Goal: Task Accomplishment & Management: Complete application form

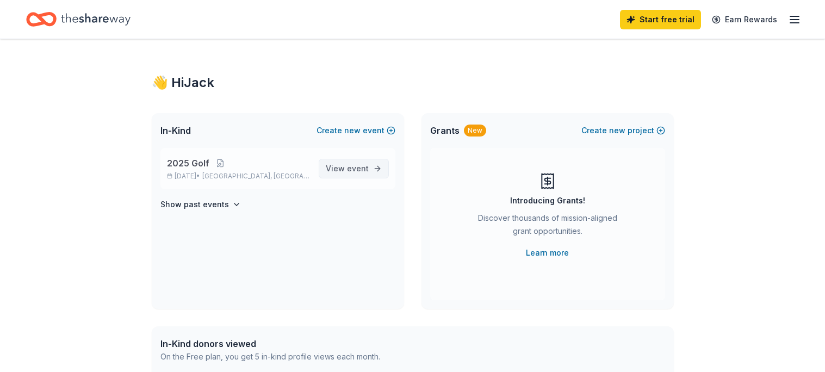
click at [357, 172] on span "event" at bounding box center [358, 168] width 22 height 9
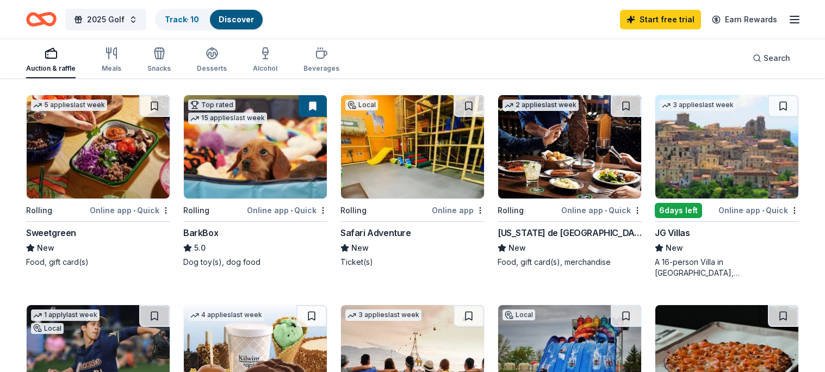
scroll to position [516, 0]
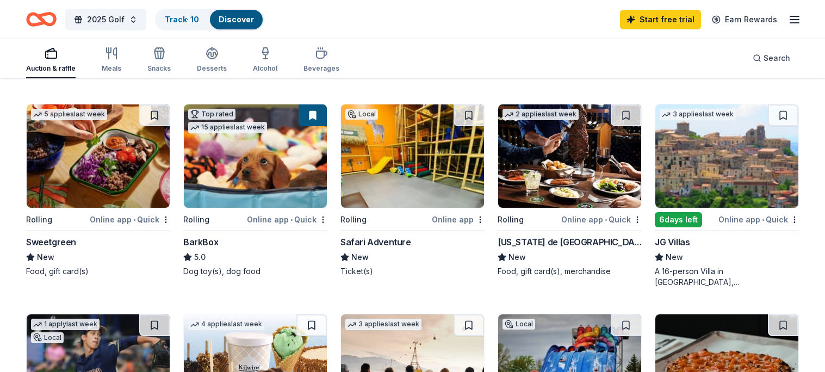
click at [527, 147] on img at bounding box center [569, 155] width 143 height 103
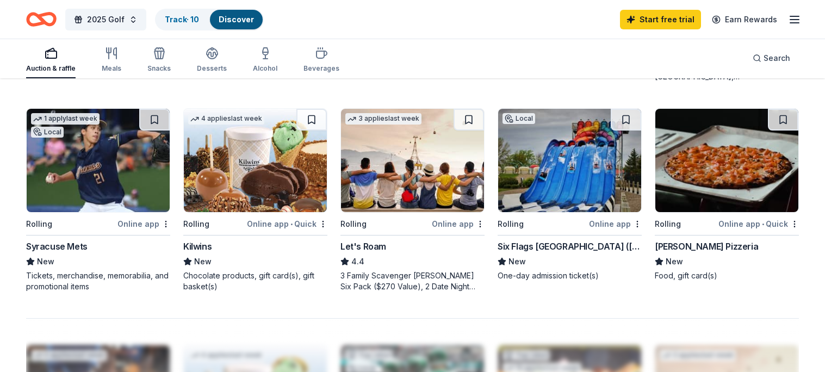
scroll to position [684, 0]
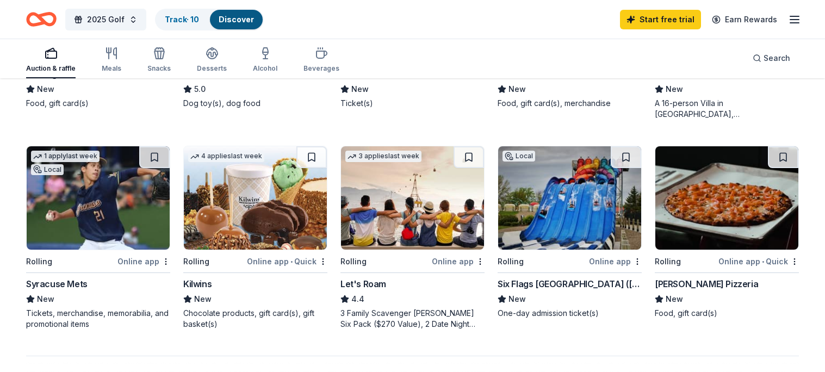
click at [608, 197] on img at bounding box center [569, 197] width 143 height 103
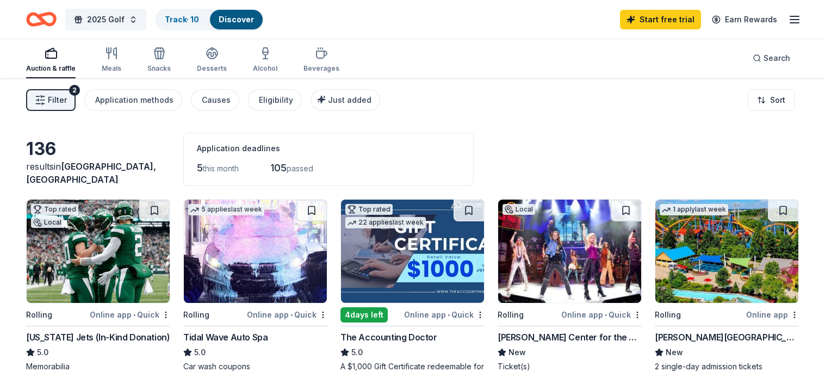
scroll to position [0, 0]
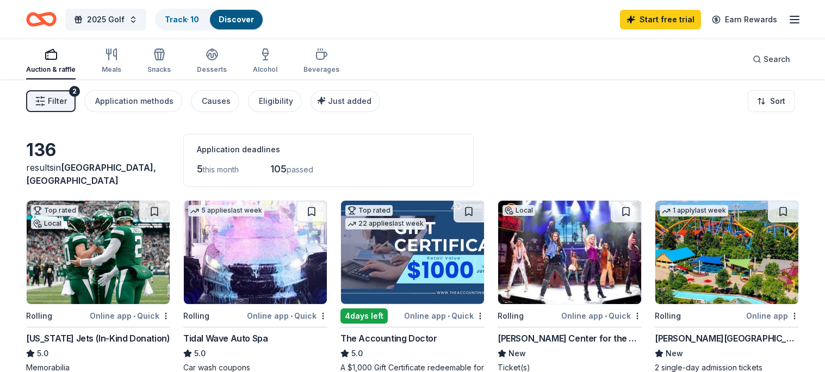
click at [40, 105] on line "button" at bounding box center [38, 105] width 4 height 0
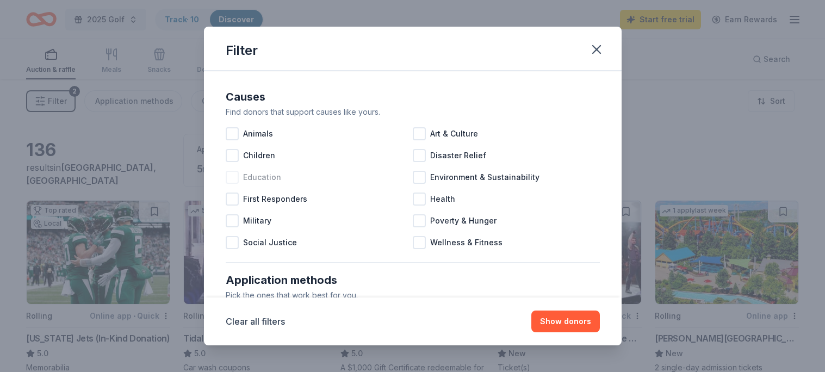
click at [249, 131] on span "Animals" at bounding box center [258, 133] width 30 height 13
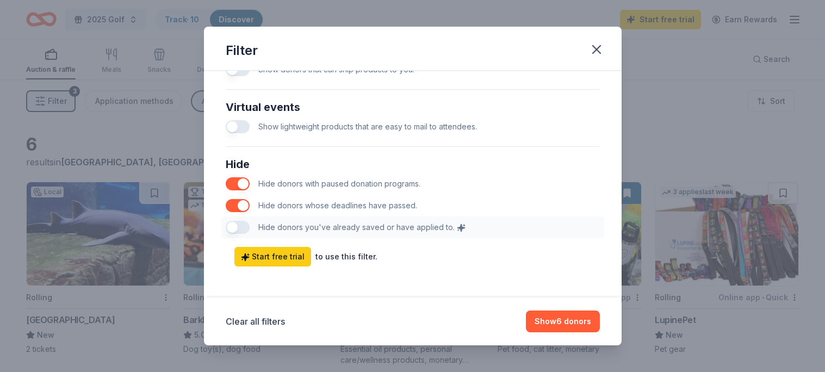
scroll to position [564, 0]
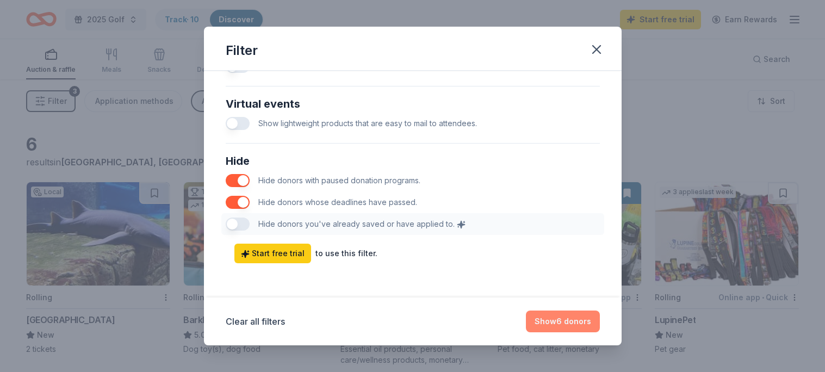
click at [573, 323] on button "Show 6 donors" at bounding box center [563, 322] width 74 height 22
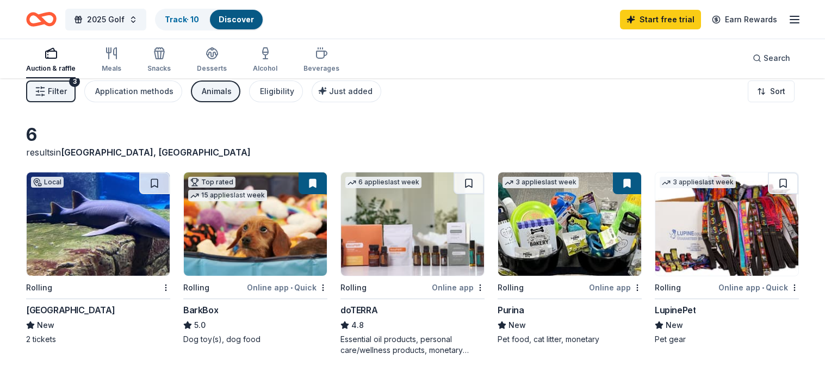
scroll to position [0, 0]
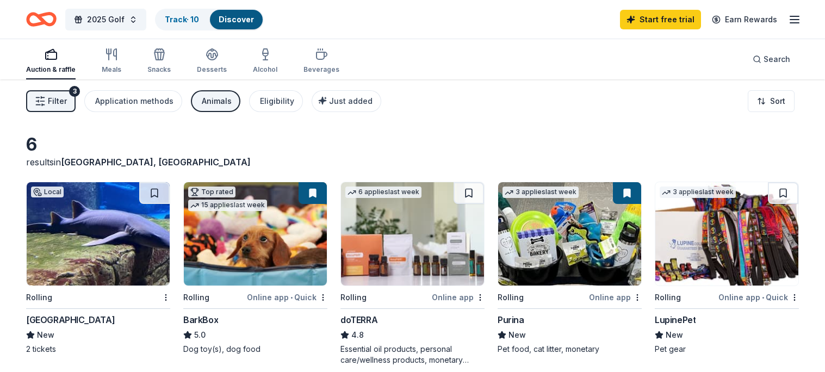
click at [213, 106] on div "Animals" at bounding box center [217, 101] width 30 height 13
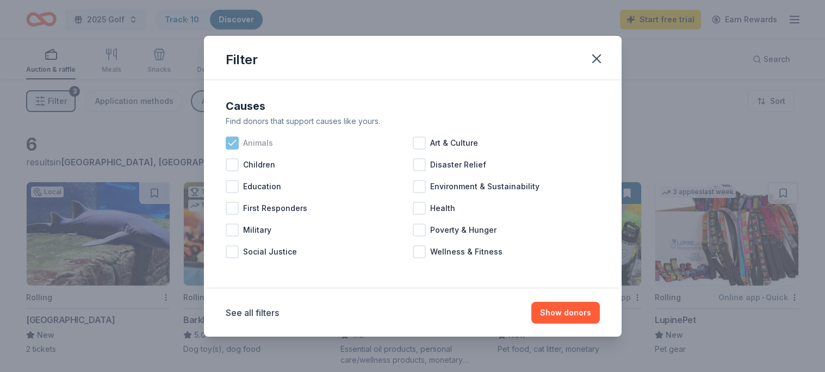
click at [250, 145] on span "Animals" at bounding box center [258, 143] width 30 height 13
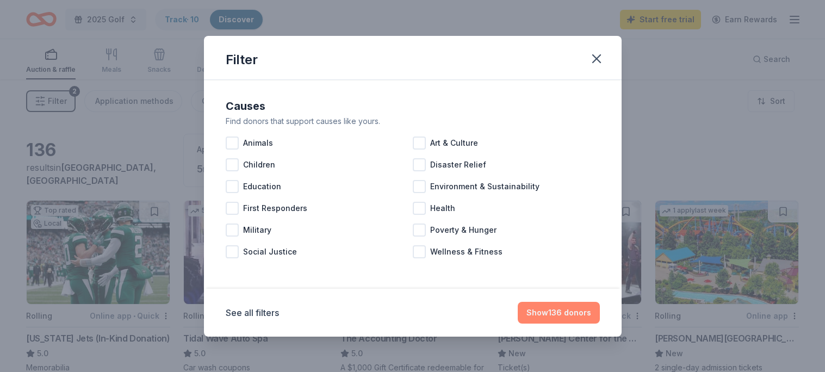
click at [580, 314] on button "Show 136 donors" at bounding box center [559, 313] width 82 height 22
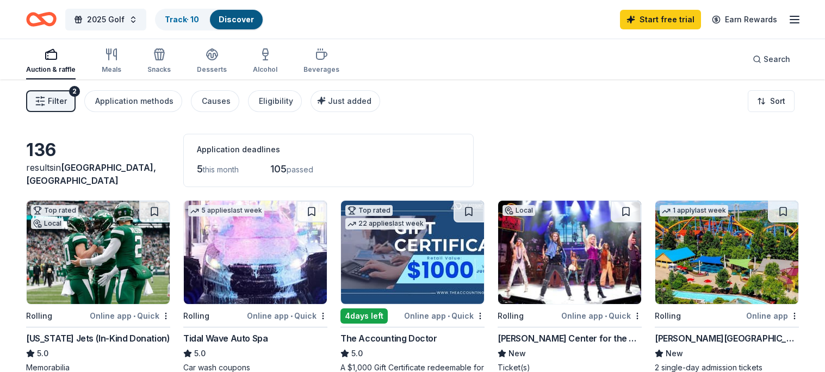
click at [775, 104] on html "2025 Golf Track · 10 Discover Start free trial Earn Rewards Auction & raffle Me…" at bounding box center [412, 186] width 825 height 372
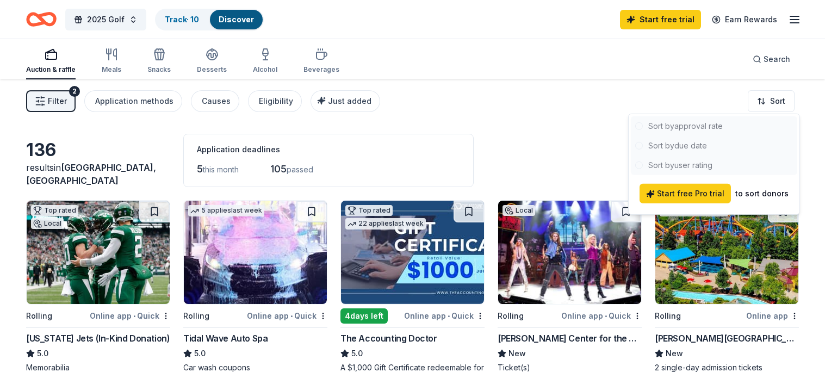
click at [684, 158] on div at bounding box center [714, 145] width 166 height 59
click at [394, 120] on html "2025 Golf Track · 10 Discover Start free trial Earn Rewards Auction & raffle Me…" at bounding box center [412, 186] width 825 height 372
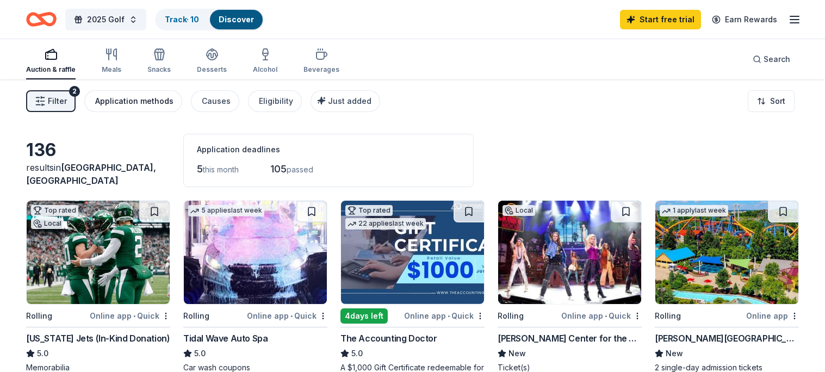
click at [130, 109] on button "Application methods" at bounding box center [133, 101] width 98 height 22
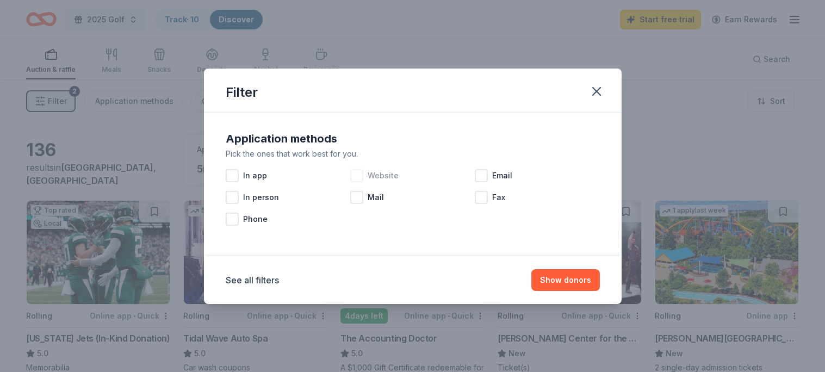
click at [388, 178] on span "Website" at bounding box center [383, 175] width 31 height 13
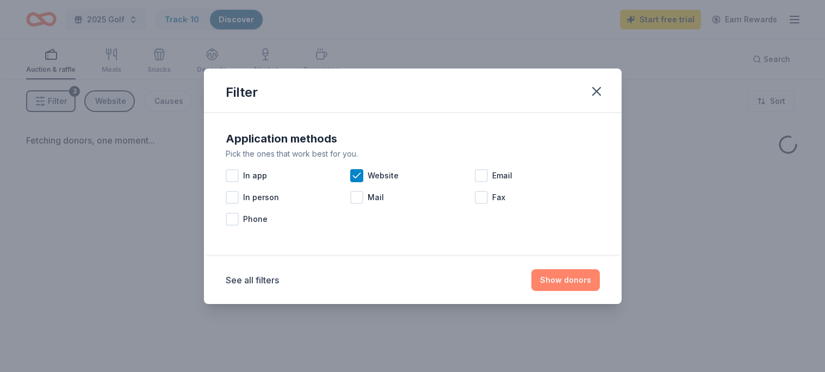
click at [570, 275] on button "Show donors" at bounding box center [565, 280] width 69 height 22
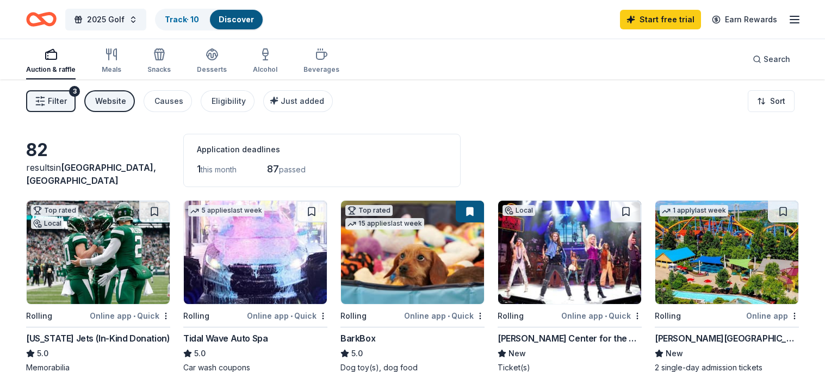
click at [117, 97] on div "Website" at bounding box center [110, 101] width 31 height 13
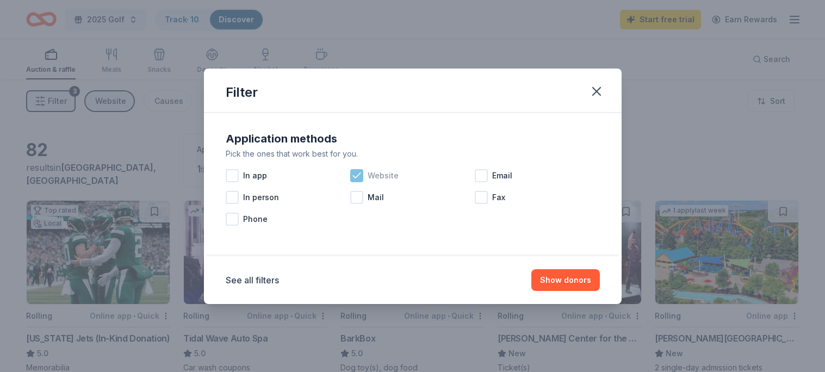
click at [360, 176] on icon at bounding box center [356, 175] width 11 height 11
click at [496, 176] on span "Email" at bounding box center [502, 175] width 20 height 13
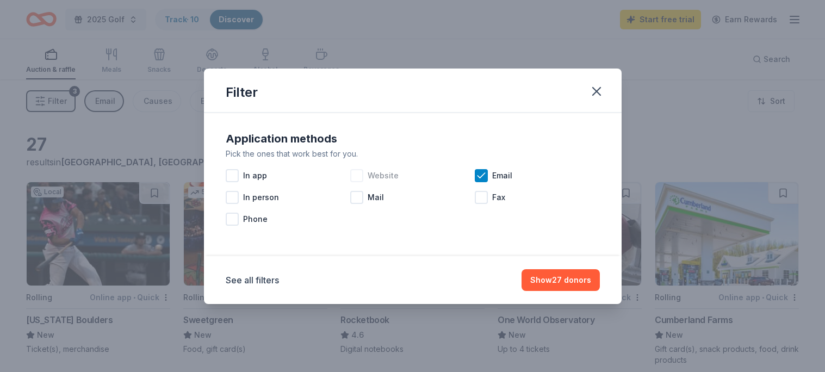
click at [680, 110] on div "Filter Application methods Pick the ones that work best for you. In app Website…" at bounding box center [412, 186] width 825 height 372
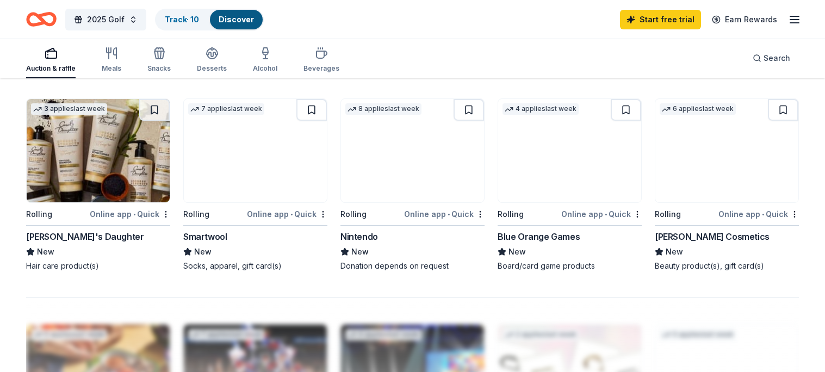
scroll to position [632, 0]
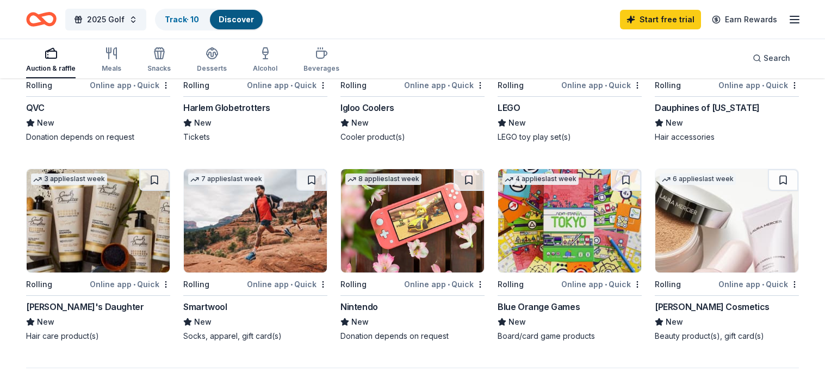
click at [429, 244] on img at bounding box center [412, 220] width 143 height 103
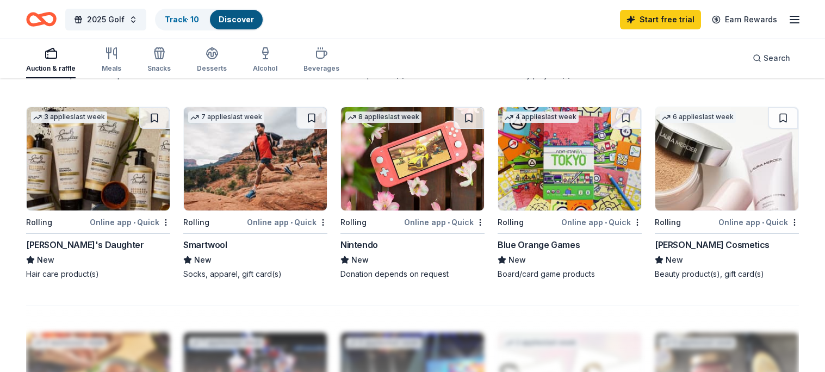
click at [273, 189] on img at bounding box center [255, 158] width 143 height 103
click at [236, 21] on link "Discover" at bounding box center [236, 19] width 35 height 9
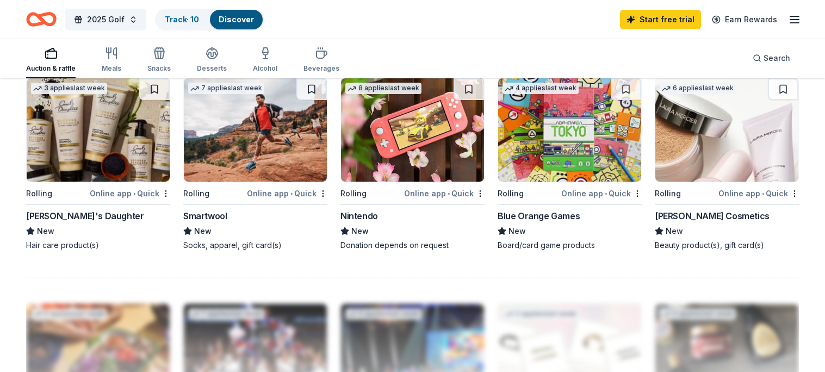
scroll to position [837, 0]
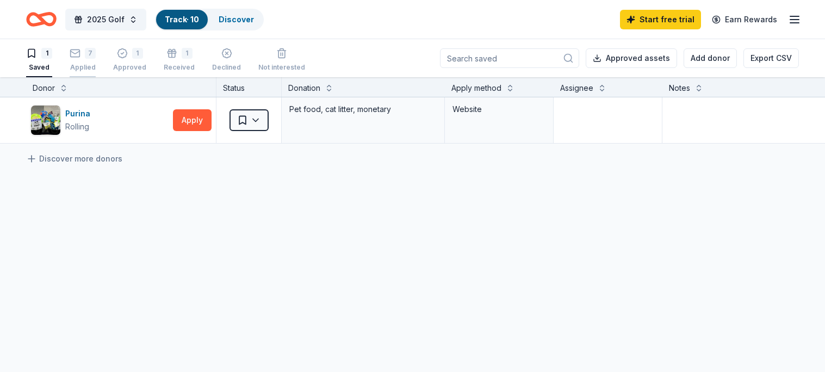
click at [86, 53] on div "7" at bounding box center [90, 53] width 11 height 11
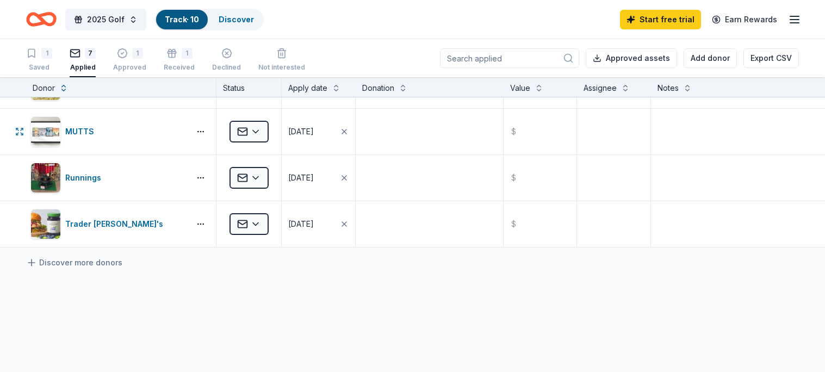
scroll to position [192, 0]
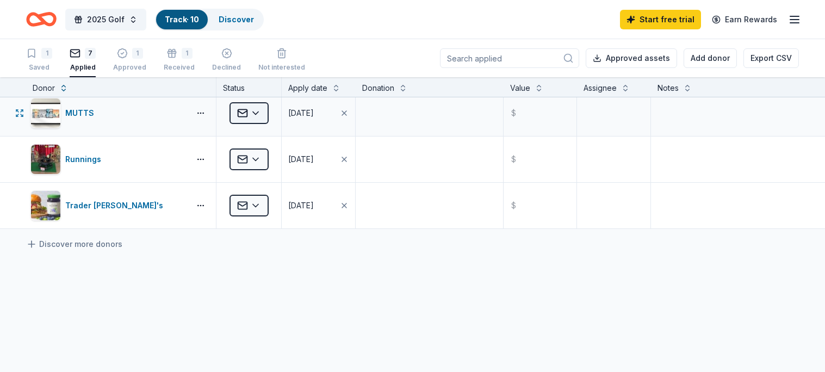
click at [259, 116] on html "2025 Golf Track · 10 Discover Start free trial Earn Rewards 1 Saved 7 Applied 1…" at bounding box center [412, 186] width 825 height 372
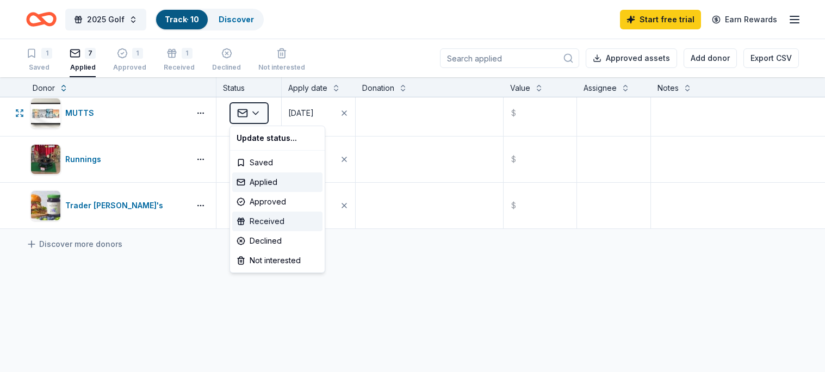
click at [274, 222] on div "Received" at bounding box center [277, 222] width 90 height 20
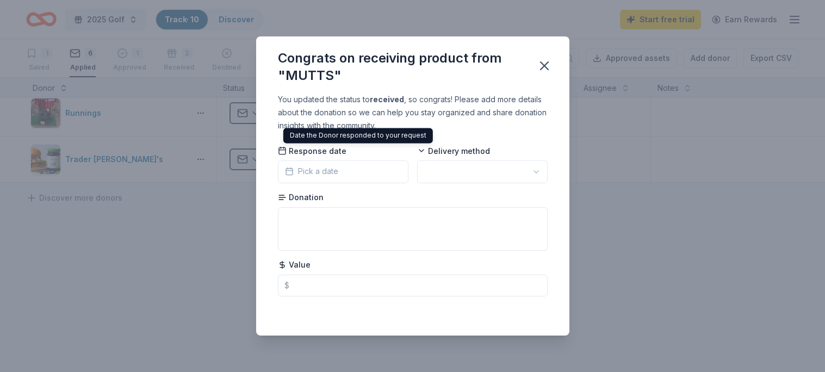
click at [336, 175] on span "Pick a date" at bounding box center [311, 171] width 53 height 13
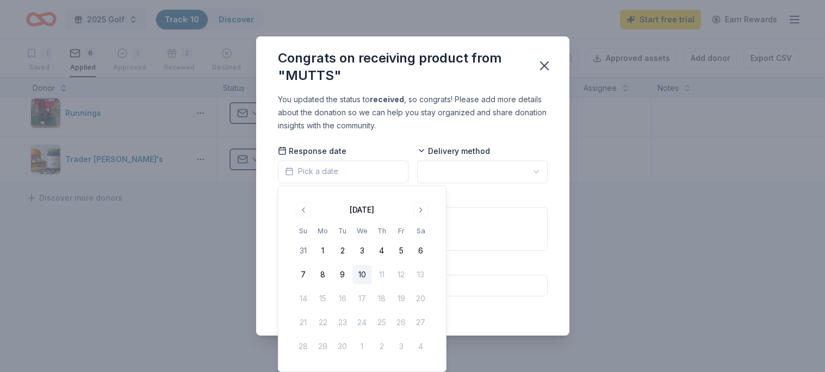
click at [307, 173] on span "Pick a date" at bounding box center [311, 171] width 53 height 13
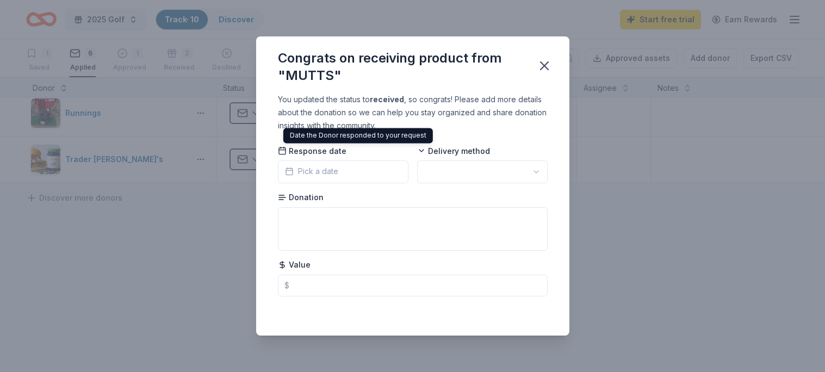
click at [328, 173] on span "Pick a date" at bounding box center [311, 171] width 53 height 13
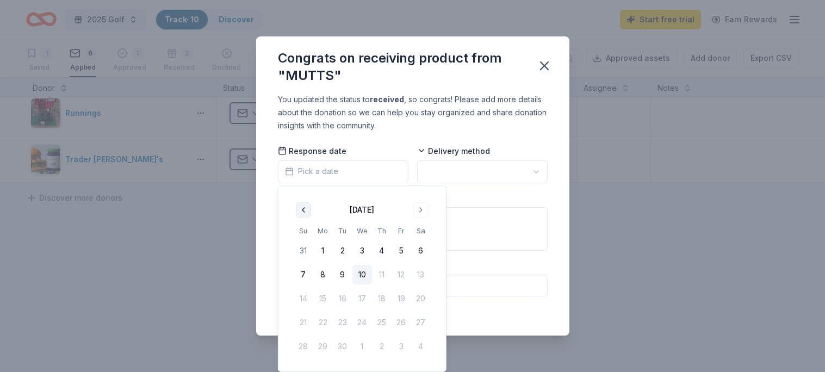
click at [306, 208] on button "Go to previous month" at bounding box center [303, 209] width 15 height 15
click at [382, 274] on button "7" at bounding box center [382, 275] width 20 height 20
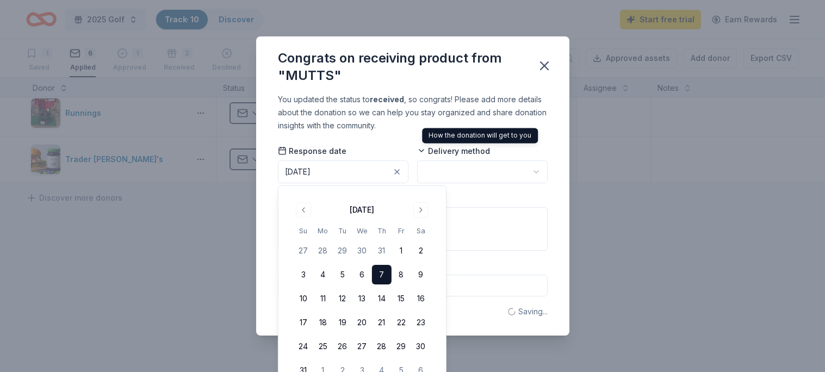
click at [465, 167] on html "2025 Golf Track · 10 Discover Start free trial Earn Rewards 1 Saved 6 Applied 1…" at bounding box center [412, 186] width 825 height 372
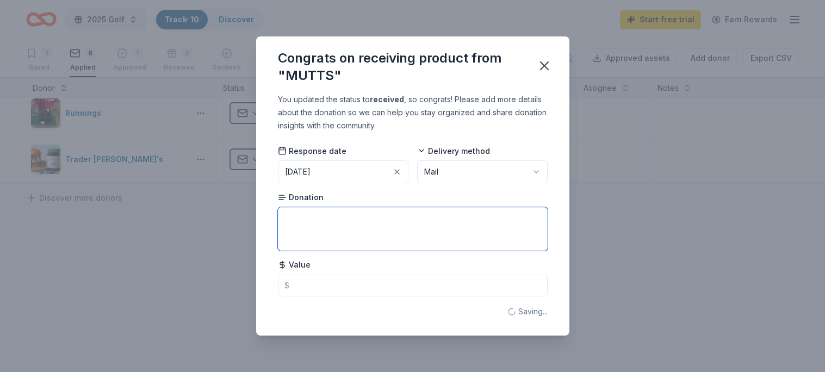
click at [362, 225] on textarea at bounding box center [413, 229] width 270 height 44
type textarea "Signed print"
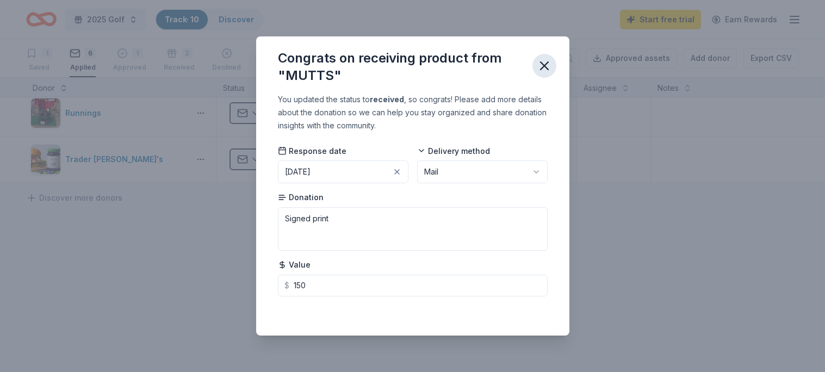
type input "150.00"
click at [539, 70] on icon "button" at bounding box center [544, 65] width 15 height 15
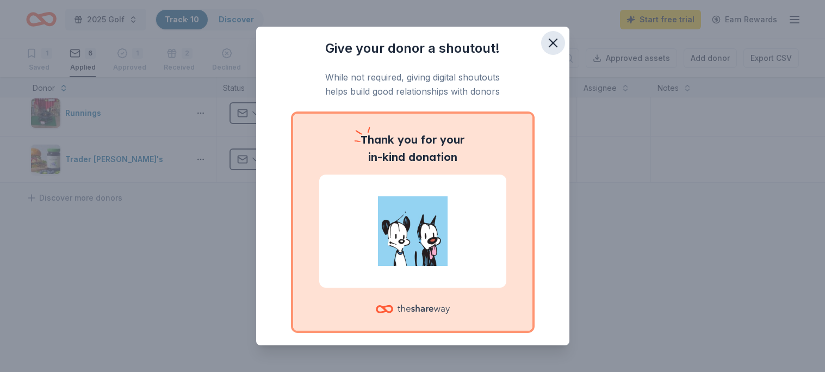
click at [546, 47] on icon "button" at bounding box center [553, 42] width 15 height 15
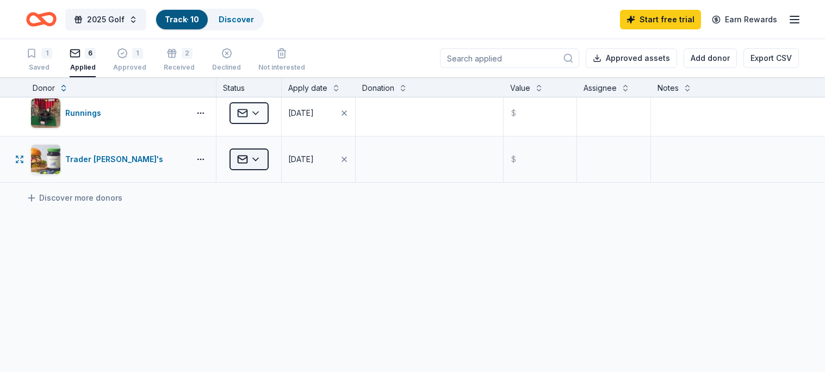
click at [255, 158] on html "2025 Golf Track · 10 Discover Start free trial Earn Rewards 1 Saved 6 Applied 1…" at bounding box center [412, 186] width 825 height 372
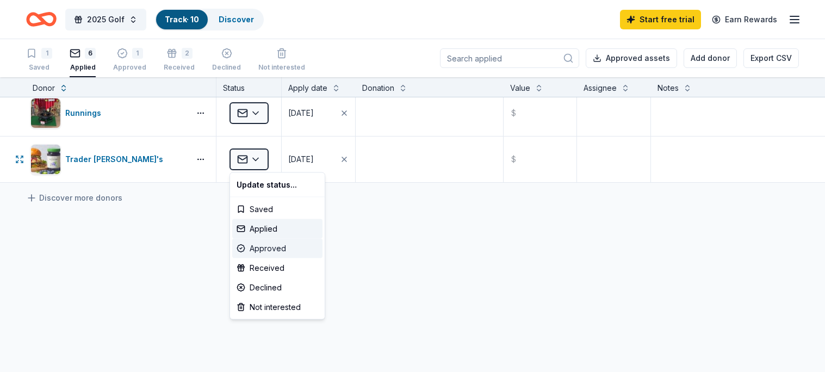
click at [271, 250] on div "Approved" at bounding box center [277, 249] width 90 height 20
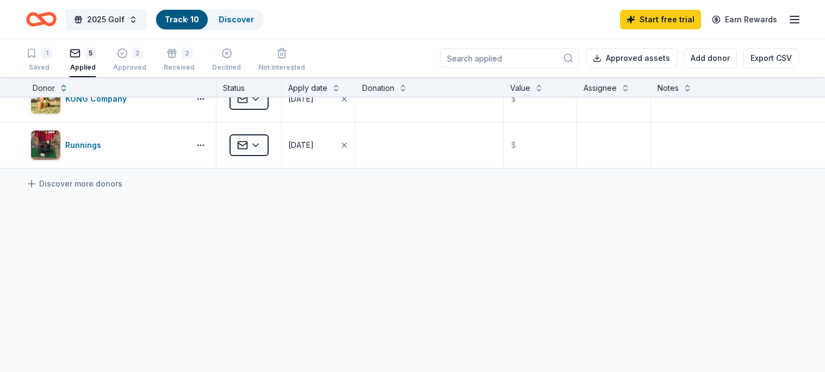
scroll to position [160, 0]
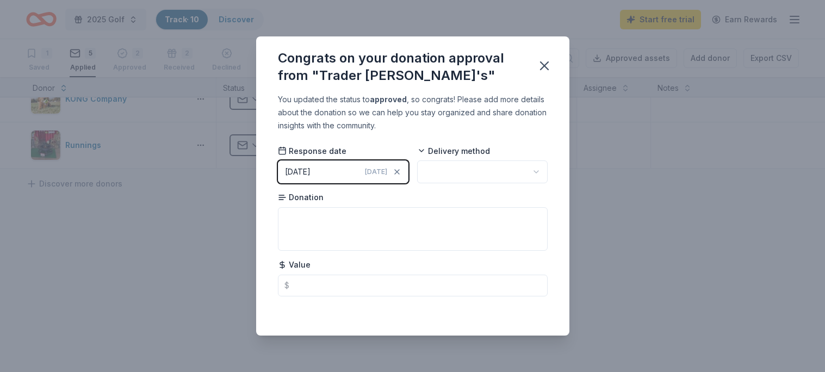
drag, startPoint x: 326, startPoint y: 170, endPoint x: 352, endPoint y: 170, distance: 26.1
click at [326, 170] on button "09/10/2025 Today" at bounding box center [343, 171] width 131 height 23
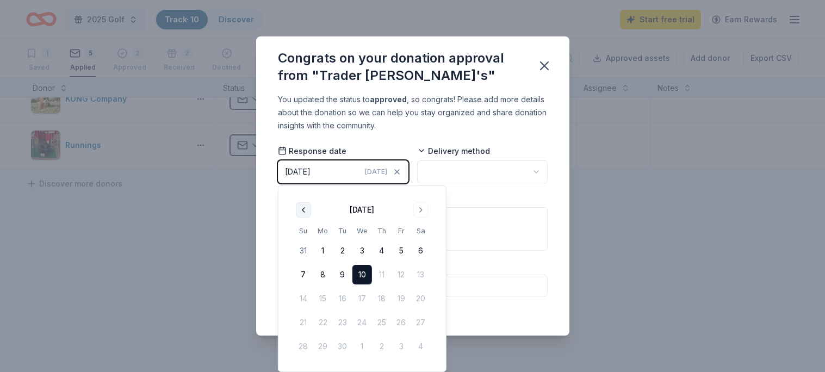
click at [307, 209] on button "Go to previous month" at bounding box center [303, 209] width 15 height 15
click at [299, 208] on button "Go to previous month" at bounding box center [303, 209] width 15 height 15
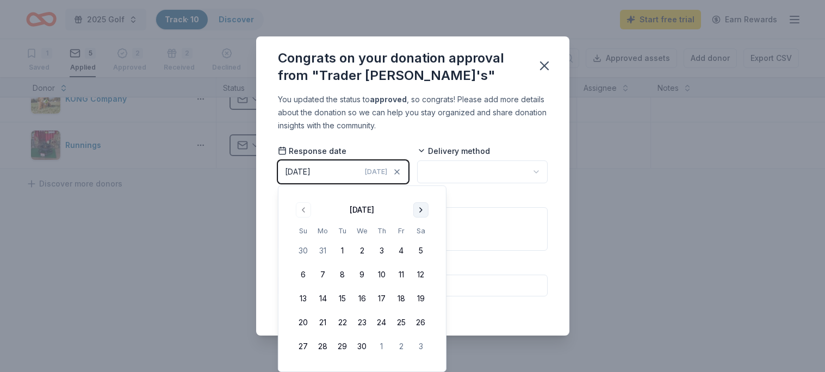
click at [420, 208] on button "Go to next month" at bounding box center [420, 209] width 15 height 15
click at [364, 302] on button "14" at bounding box center [362, 299] width 20 height 20
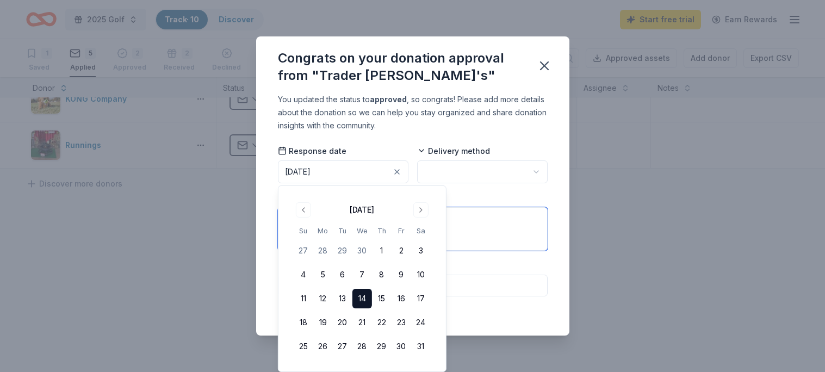
click at [521, 222] on textarea at bounding box center [413, 229] width 270 height 44
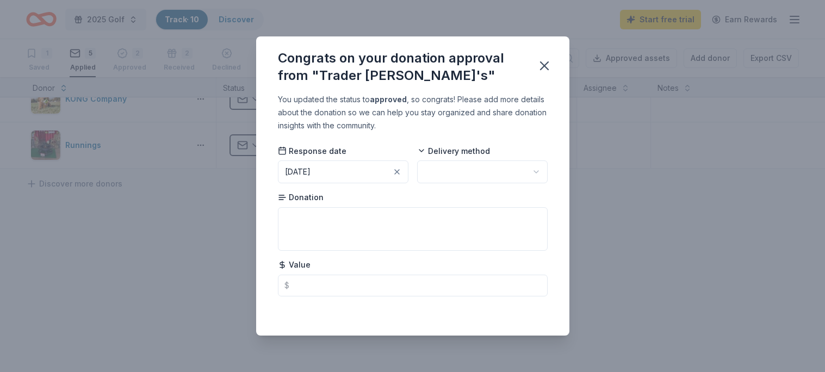
click at [479, 169] on html "2025 Golf Track · 10 Discover Start free trial Earn Rewards 1 Saved 5 Applied 2…" at bounding box center [412, 186] width 825 height 372
click at [442, 227] on textarea at bounding box center [413, 229] width 270 height 44
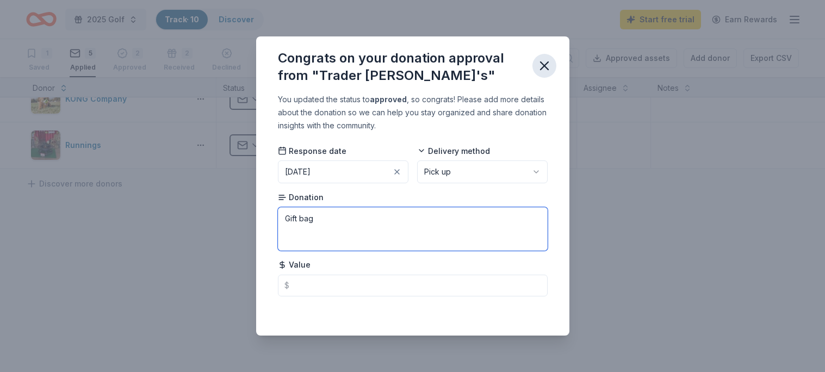
type textarea "Gift bag"
click at [543, 64] on icon "button" at bounding box center [545, 66] width 8 height 8
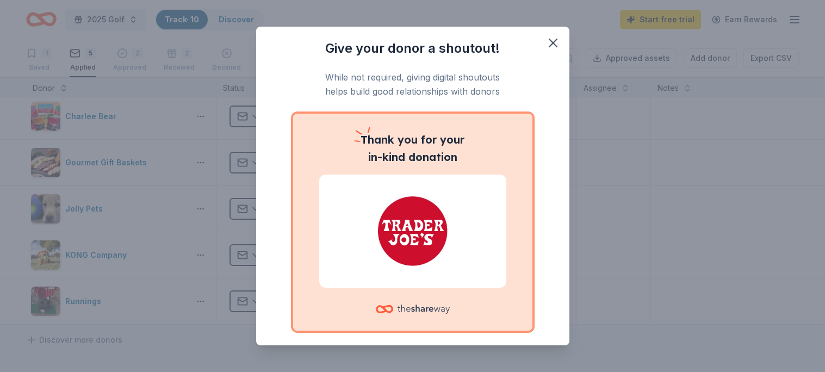
scroll to position [0, 0]
click at [556, 45] on icon "button" at bounding box center [553, 43] width 8 height 8
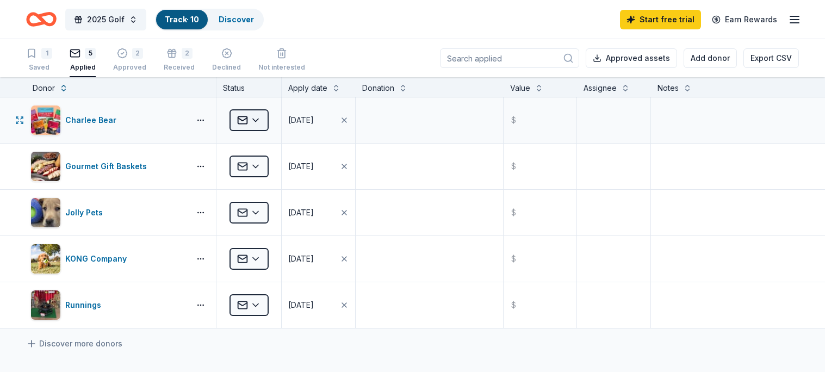
click at [254, 120] on html "2025 Golf Track · 10 Discover Start free trial Earn Rewards 1 Saved 5 Applied 2…" at bounding box center [412, 186] width 825 height 372
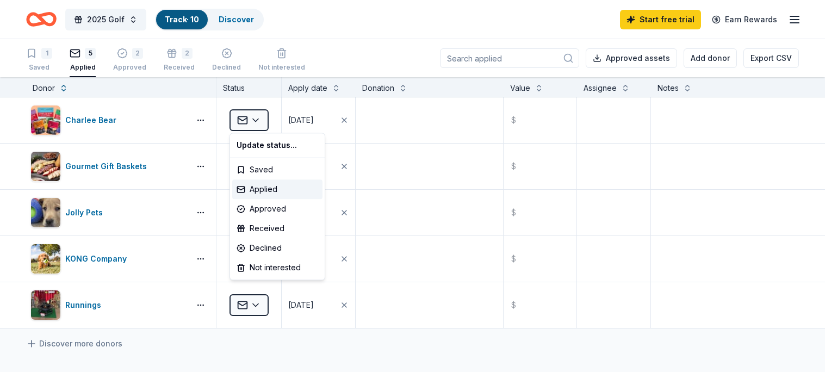
click at [373, 31] on html "2025 Golf Track · 10 Discover Start free trial Earn Rewards 1 Saved 5 Applied 2…" at bounding box center [412, 186] width 825 height 372
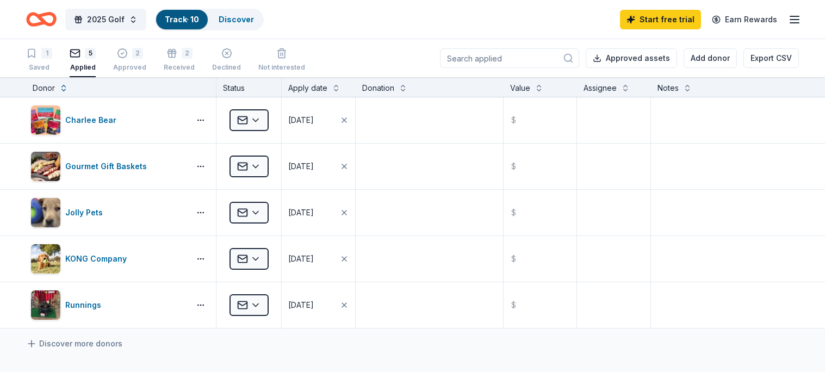
click at [41, 15] on icon "Home" at bounding box center [46, 19] width 17 height 11
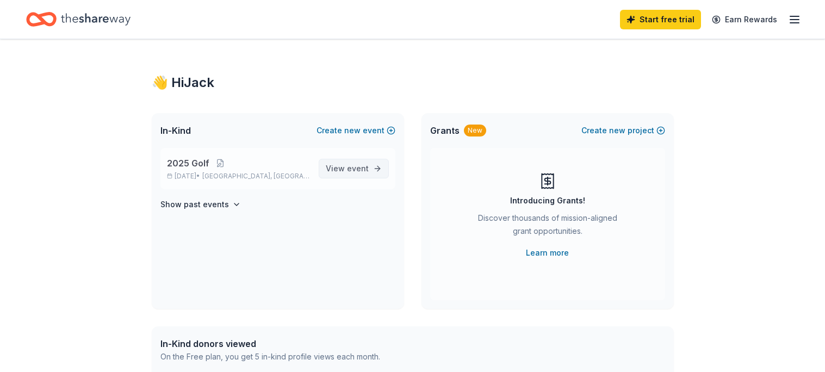
click at [358, 172] on span "event" at bounding box center [358, 168] width 22 height 9
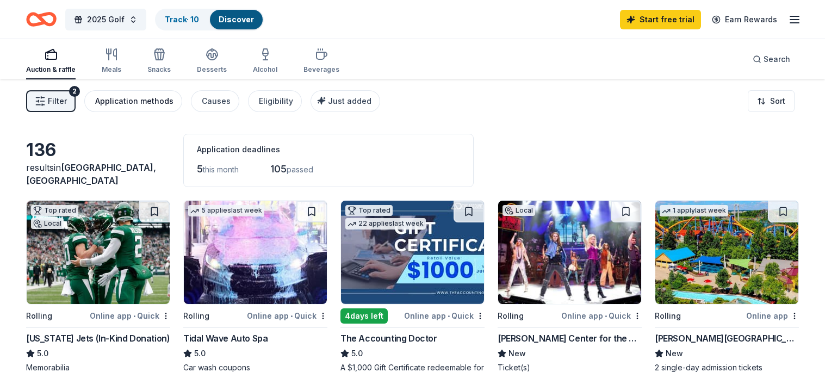
click at [143, 98] on div "Application methods" at bounding box center [134, 101] width 78 height 13
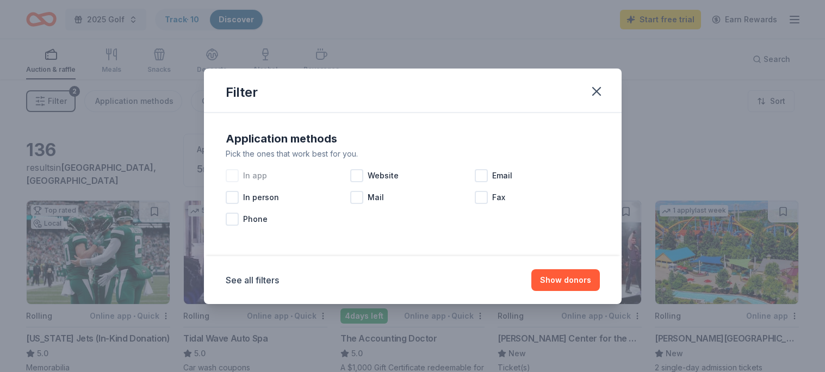
click at [262, 176] on span "In app" at bounding box center [255, 175] width 24 height 13
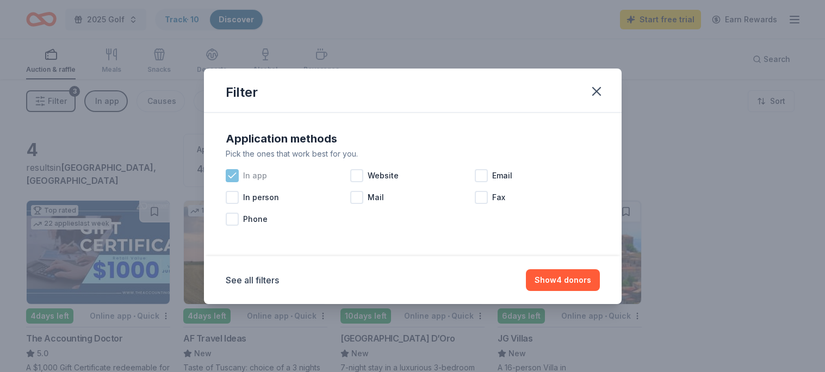
click at [263, 178] on span "In app" at bounding box center [255, 175] width 24 height 13
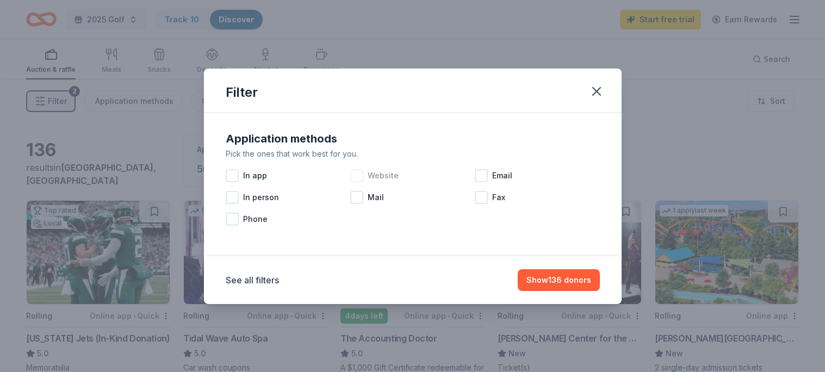
click at [381, 174] on span "Website" at bounding box center [383, 175] width 31 height 13
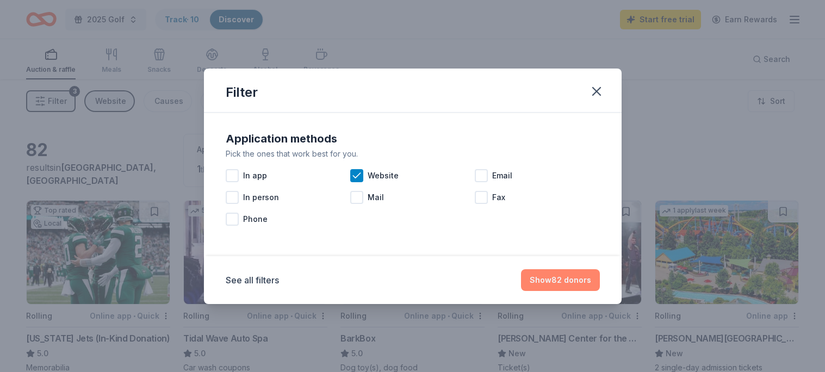
click at [578, 278] on button "Show 82 donors" at bounding box center [560, 280] width 79 height 22
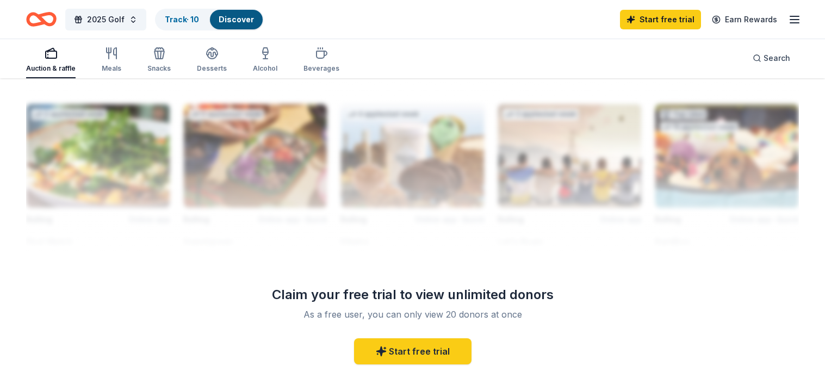
scroll to position [955, 0]
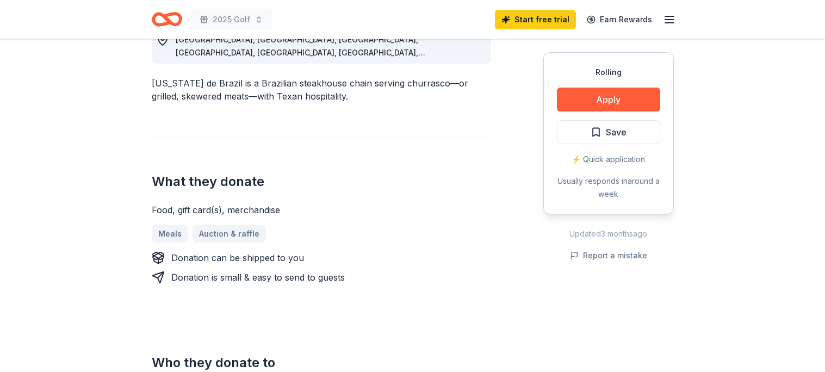
scroll to position [461, 0]
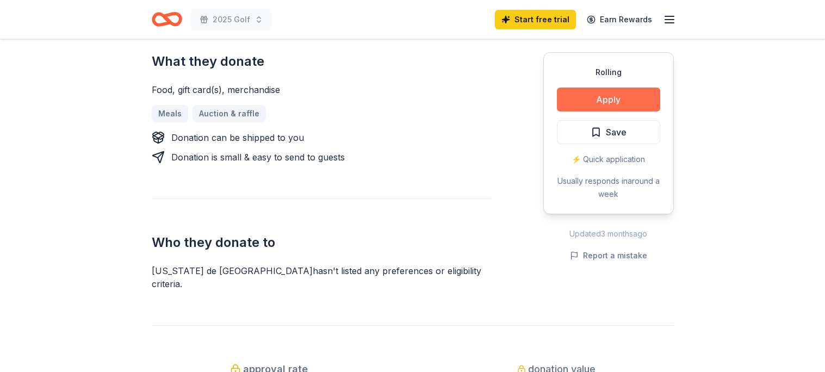
click at [628, 96] on button "Apply" at bounding box center [608, 100] width 103 height 24
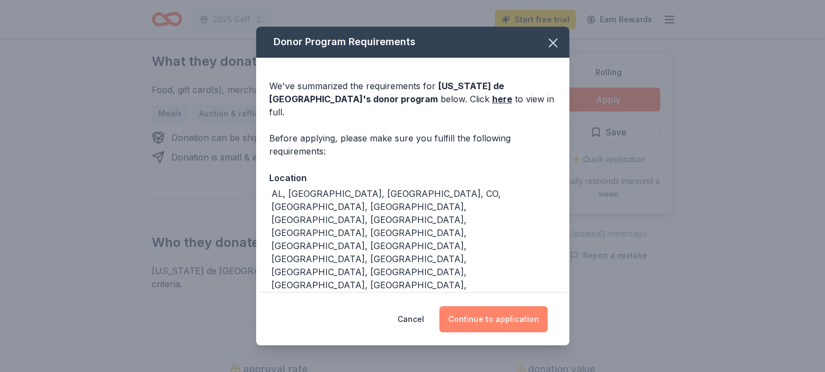
click at [524, 306] on button "Continue to application" at bounding box center [494, 319] width 108 height 26
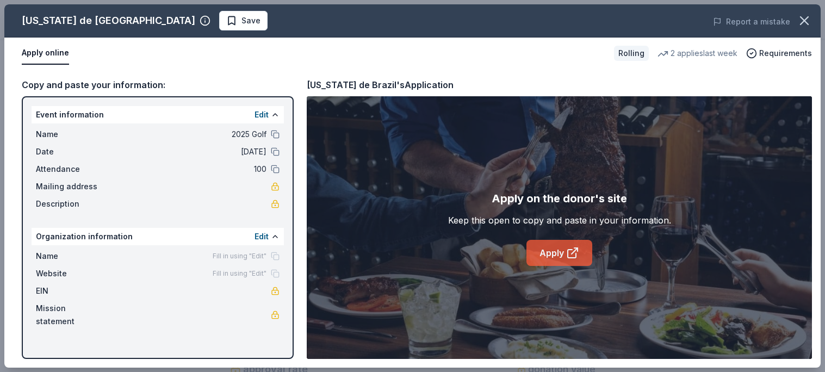
click at [542, 246] on link "Apply" at bounding box center [560, 253] width 66 height 26
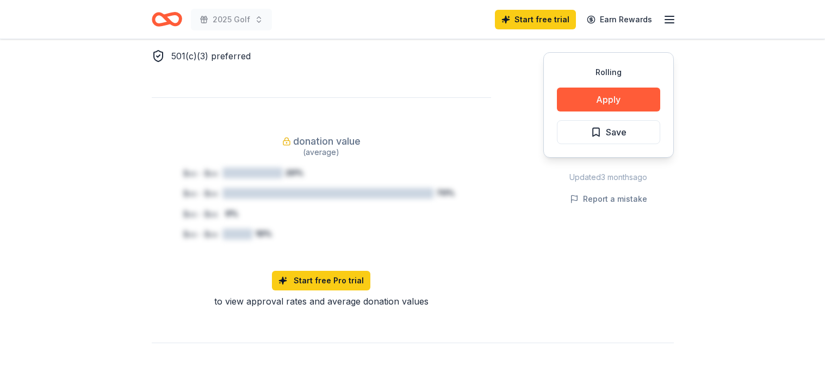
scroll to position [703, 0]
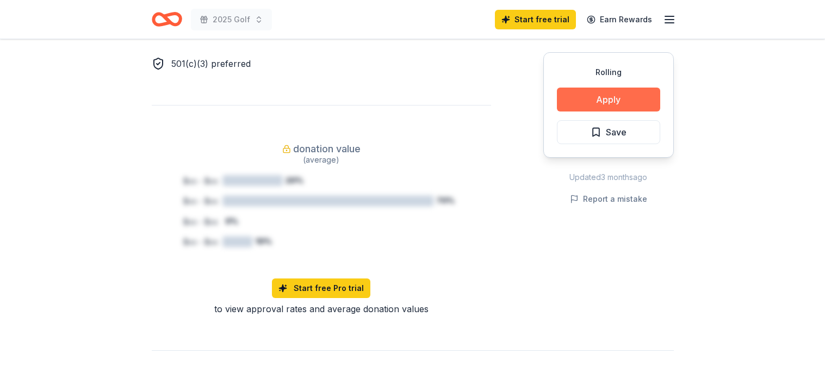
click at [615, 97] on button "Apply" at bounding box center [608, 100] width 103 height 24
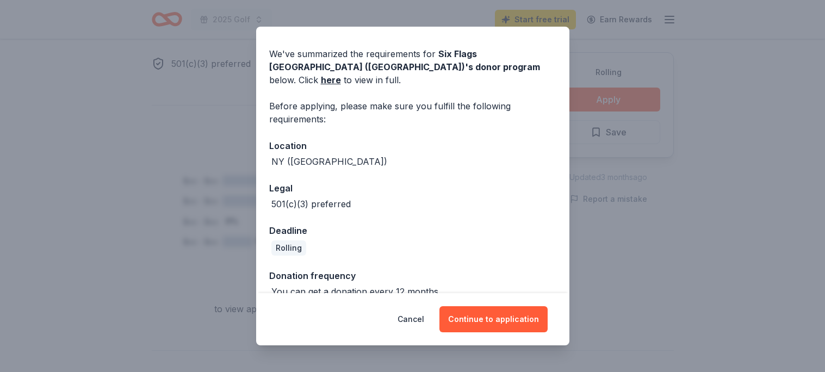
scroll to position [36, 0]
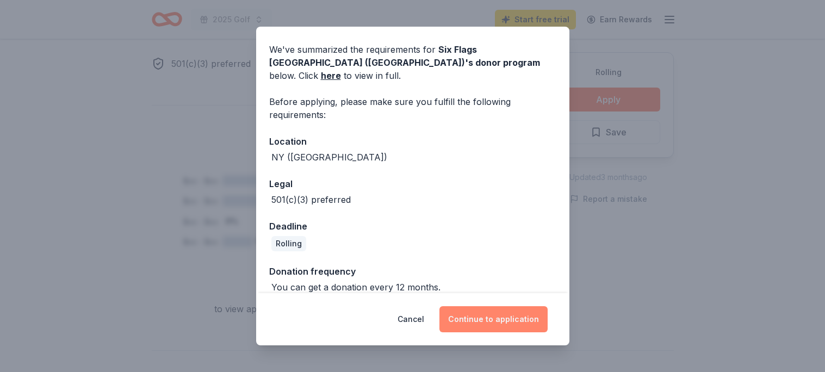
click at [498, 317] on button "Continue to application" at bounding box center [494, 319] width 108 height 26
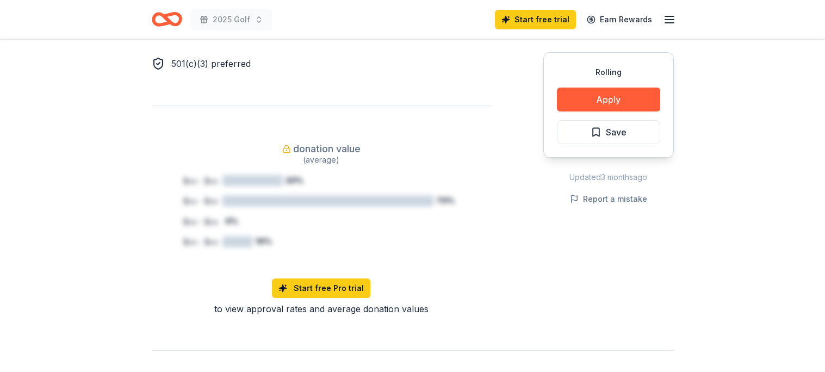
scroll to position [0, 0]
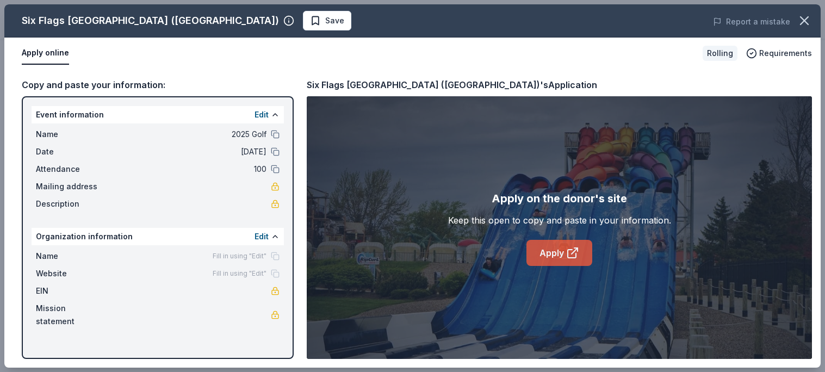
click at [578, 254] on icon at bounding box center [572, 252] width 13 height 13
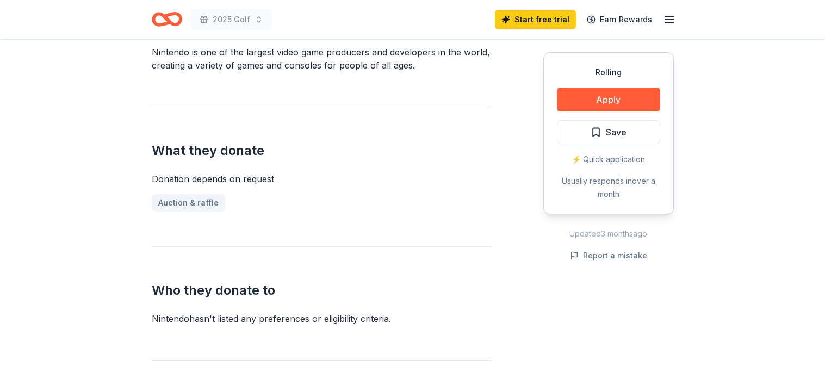
scroll to position [346, 0]
click at [616, 102] on button "Apply" at bounding box center [608, 100] width 103 height 24
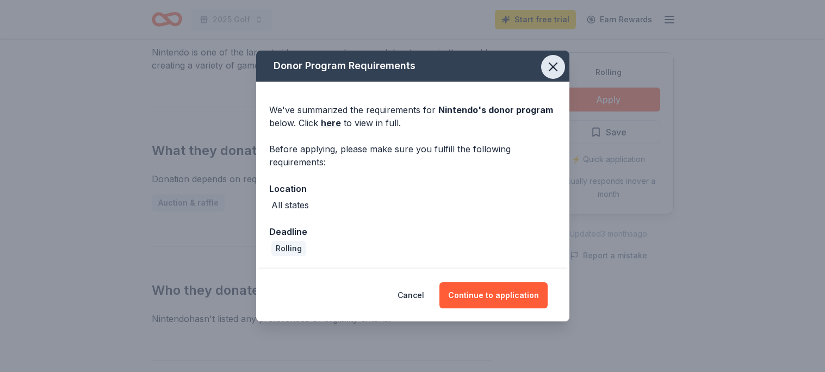
click at [554, 68] on icon "button" at bounding box center [553, 67] width 8 height 8
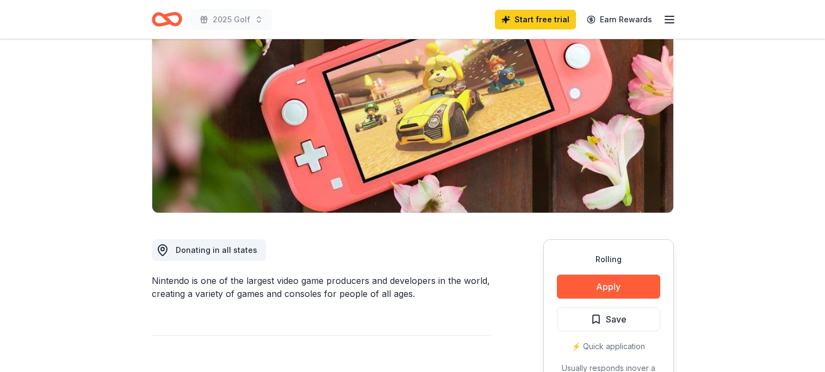
scroll to position [115, 0]
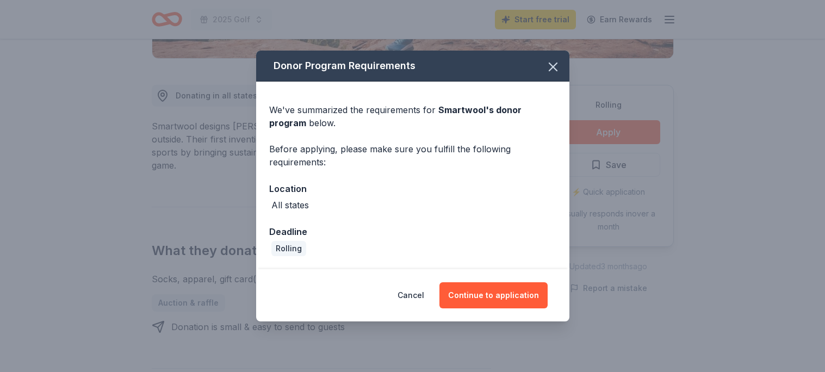
scroll to position [272, 0]
click at [498, 298] on button "Continue to application" at bounding box center [494, 295] width 108 height 26
